Goal: Check status: Check status

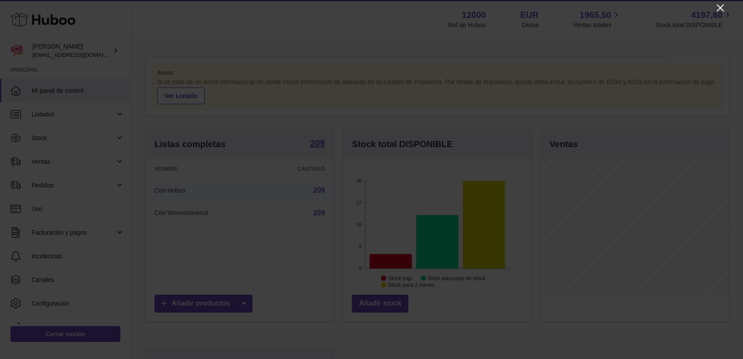
click at [668, 10] on icon "Close" at bounding box center [720, 8] width 11 height 11
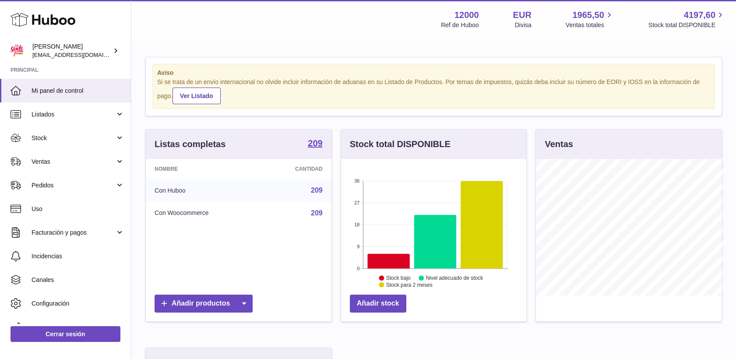
scroll to position [437552, 437503]
click at [41, 162] on span "Ventas" at bounding box center [74, 162] width 84 height 8
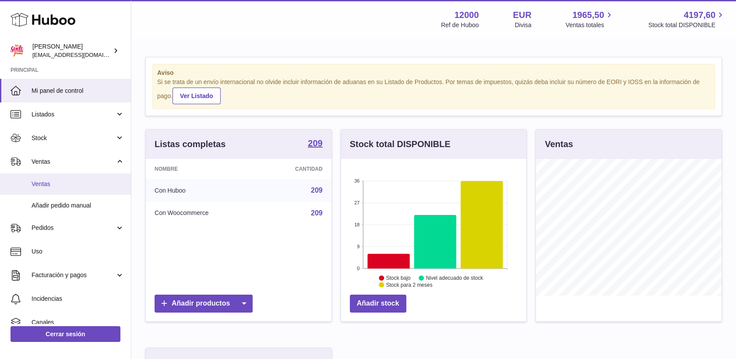
click at [52, 188] on span "Ventas" at bounding box center [78, 184] width 93 height 8
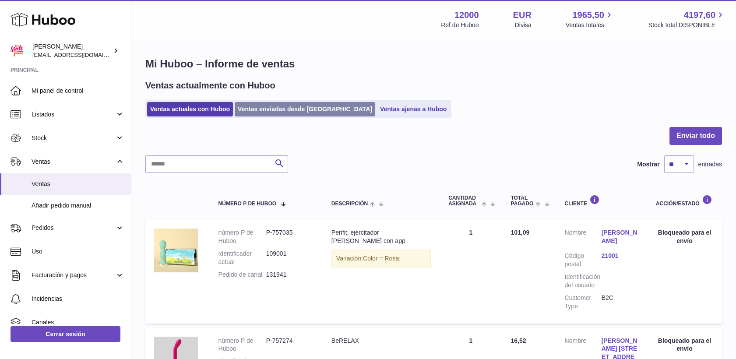
click at [270, 115] on link "Ventas enviadas desde Huboo" at bounding box center [305, 109] width 140 height 14
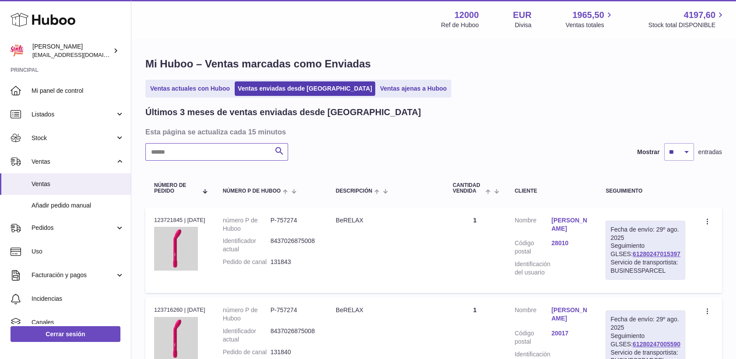
click at [229, 152] on input "text" at bounding box center [216, 152] width 143 height 18
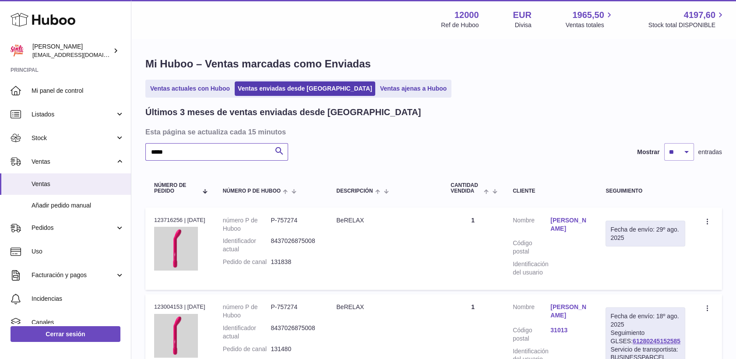
type input "*****"
click at [635, 240] on div "Fecha de envío: 29º ago. 2025" at bounding box center [645, 233] width 70 height 17
